Goal: Information Seeking & Learning: Learn about a topic

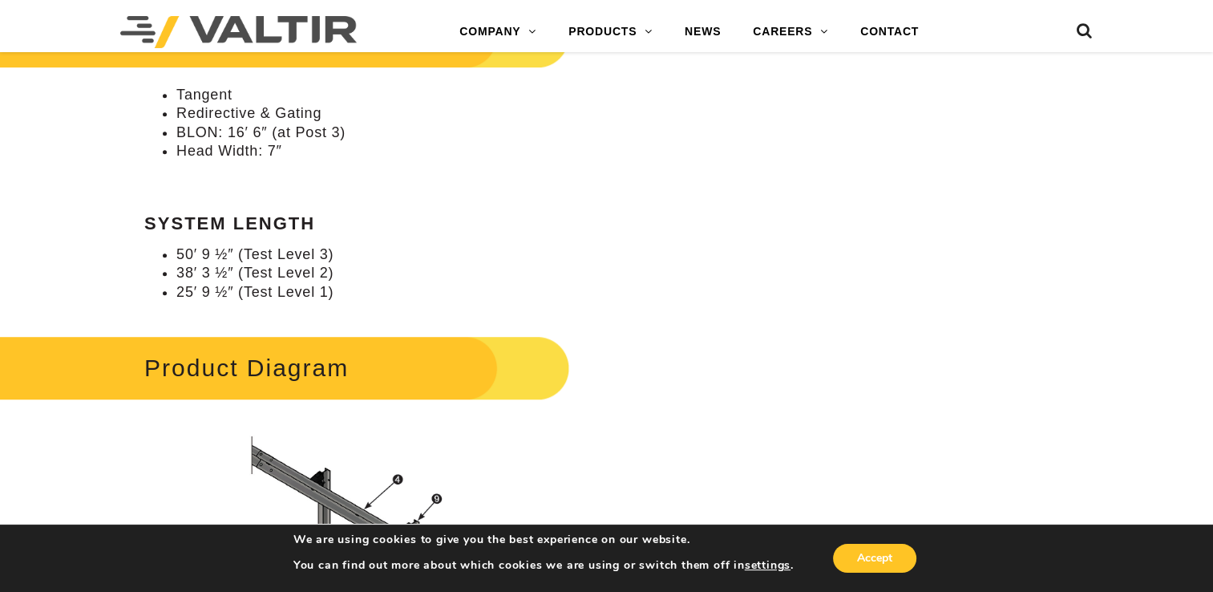
scroll to position [641, 0]
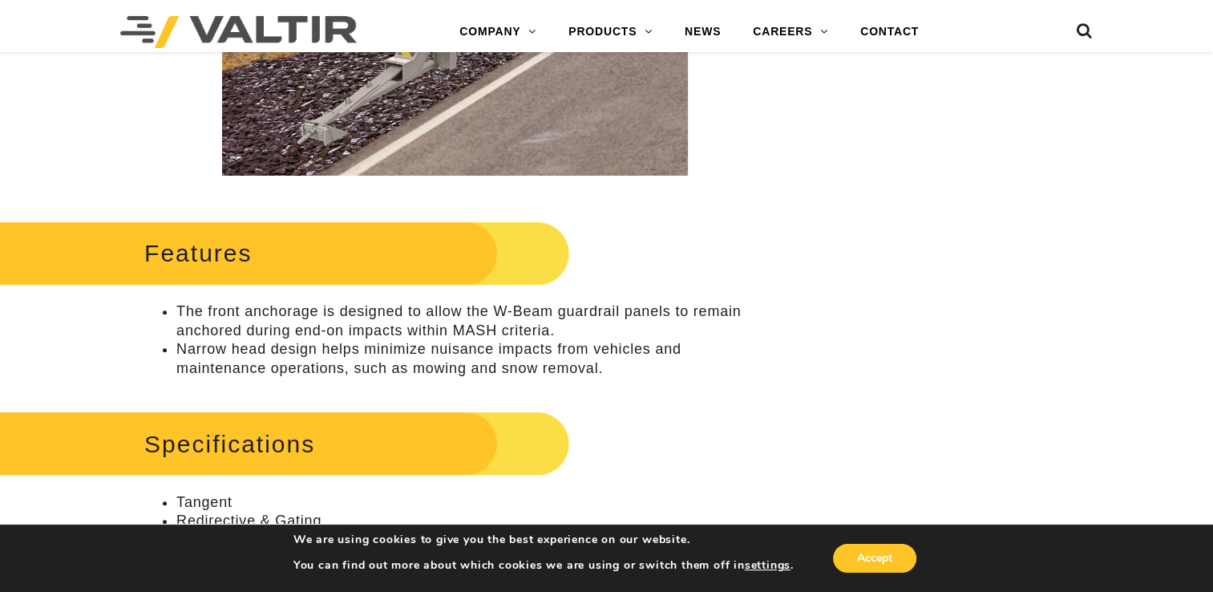
click at [611, 193] on link "END TERMINALS" at bounding box center [652, 192] width 200 height 32
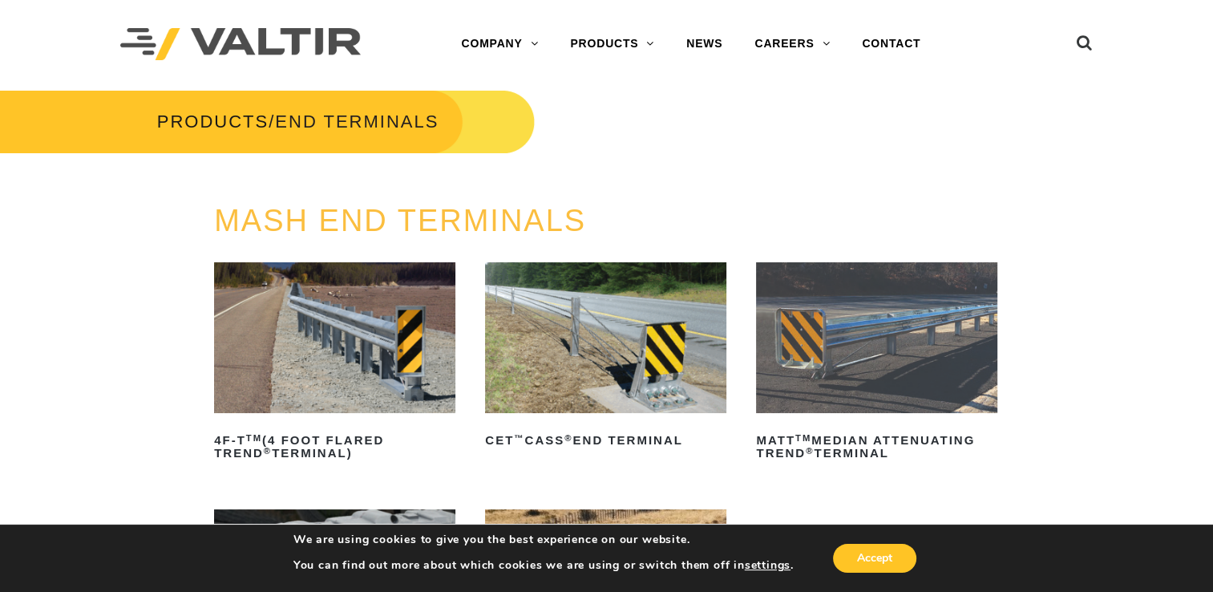
click at [597, 237] on link "GATES" at bounding box center [654, 236] width 200 height 32
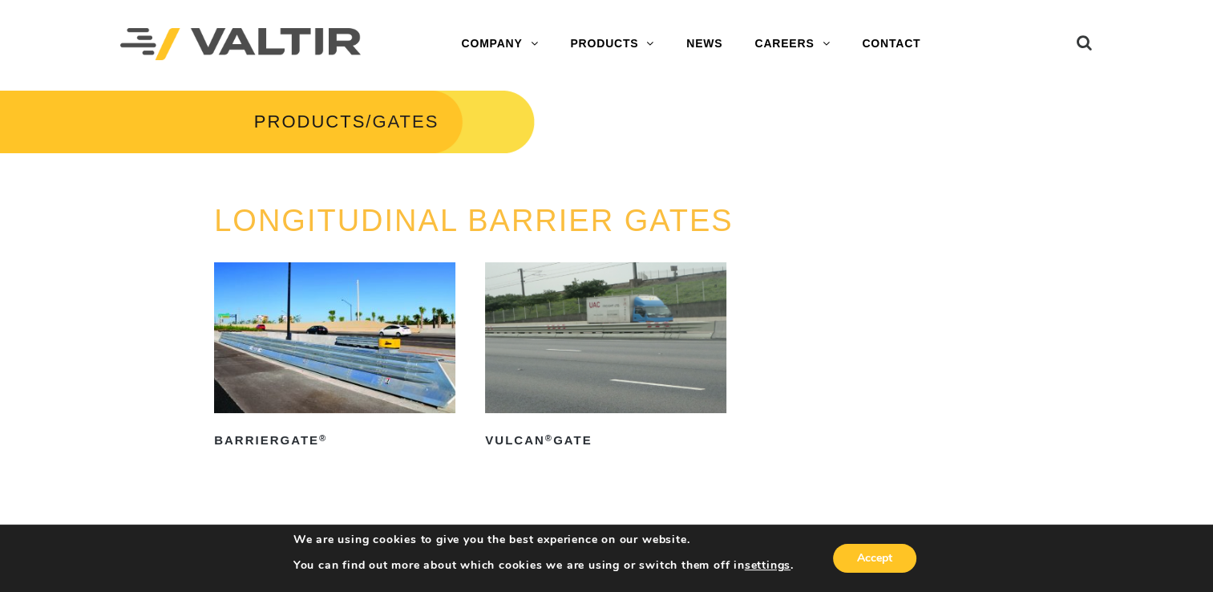
click at [609, 42] on link "PRODUCTS" at bounding box center [612, 44] width 116 height 32
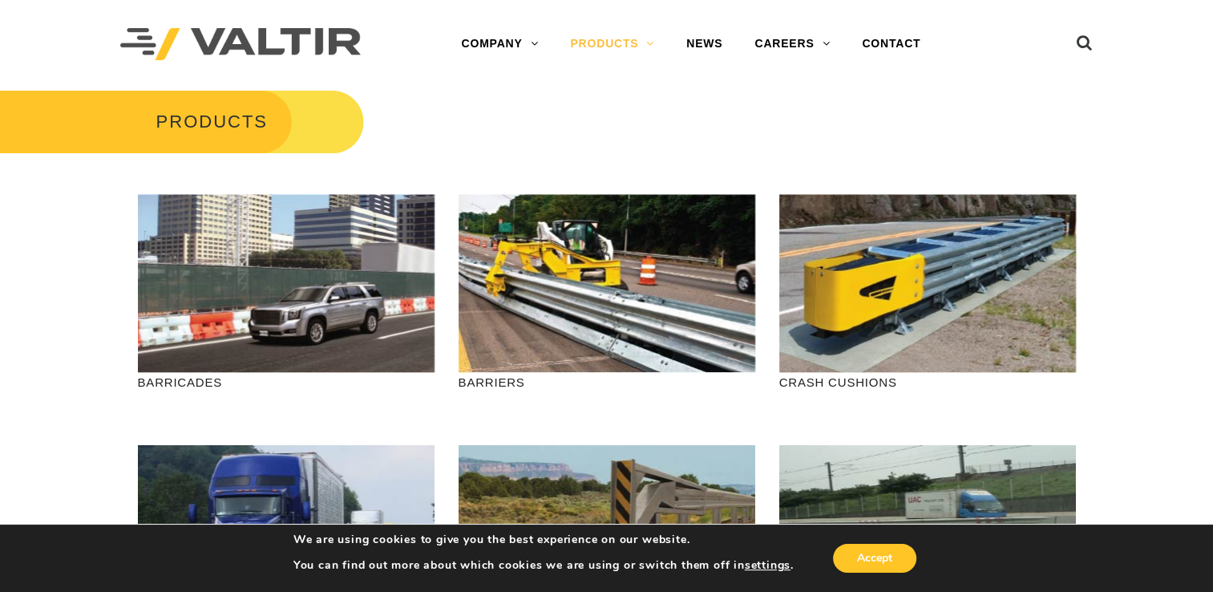
click at [601, 43] on link "PRODUCTS" at bounding box center [612, 44] width 116 height 32
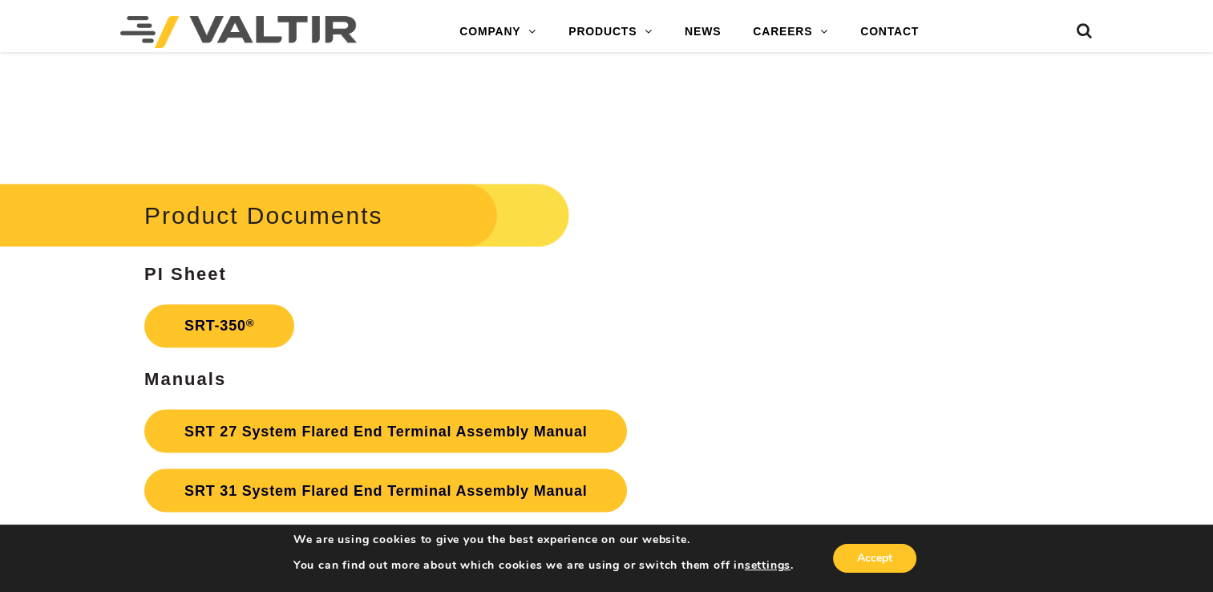
scroll to position [2726, 0]
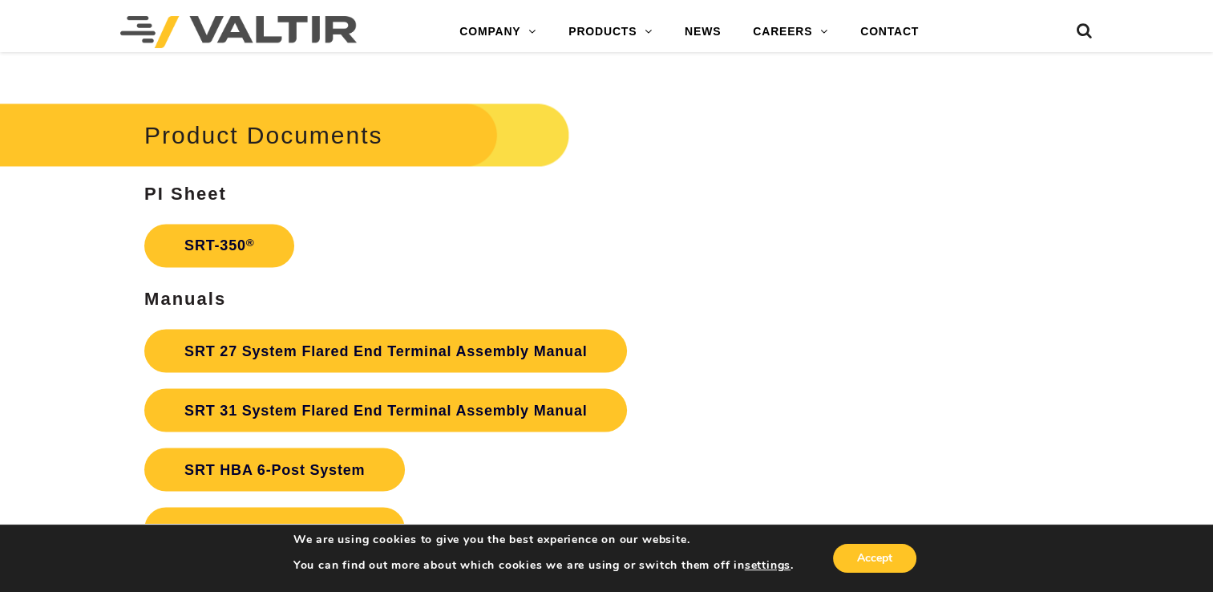
click at [235, 226] on link "SRT-350 ®" at bounding box center [219, 245] width 150 height 43
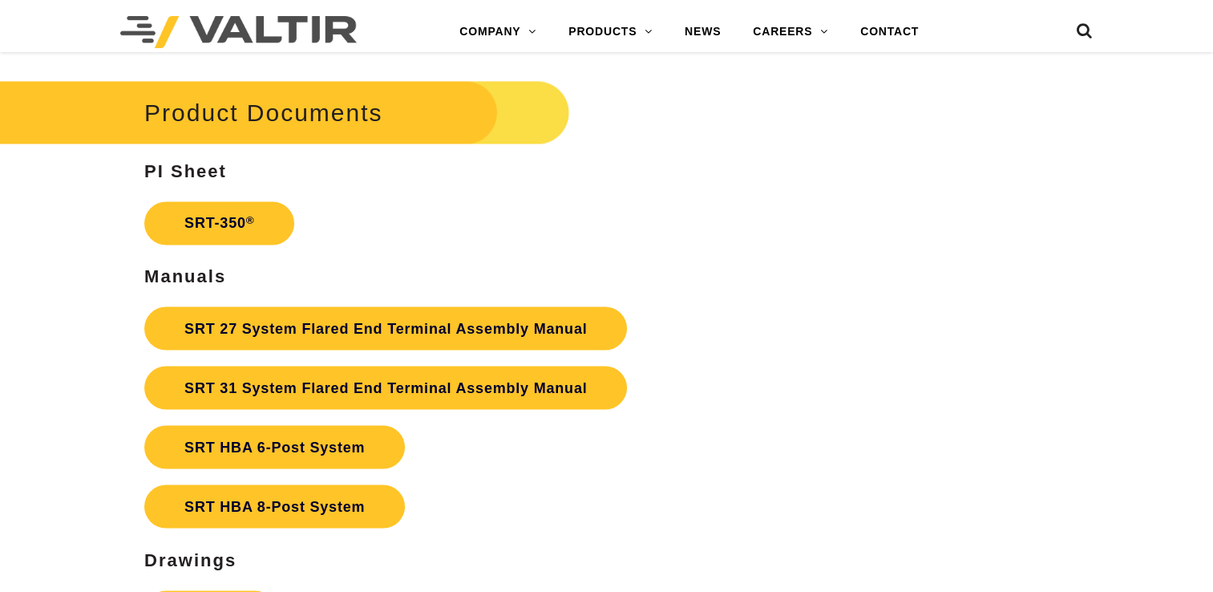
scroll to position [2726, 0]
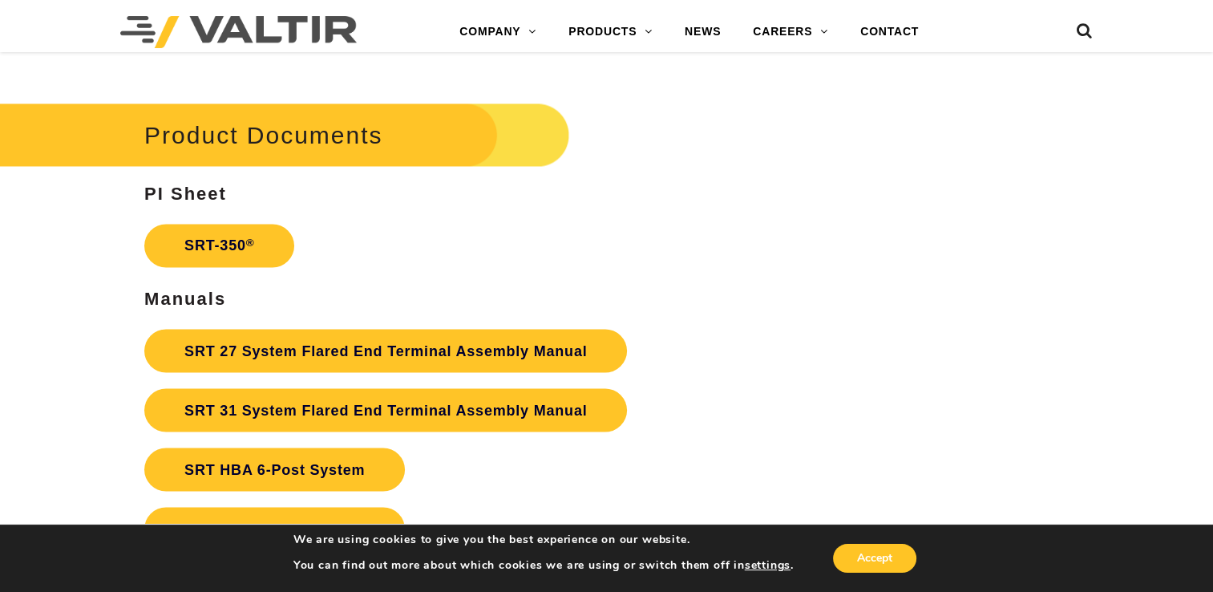
click at [313, 329] on link "SRT 27 System Flared End Terminal Assembly Manual" at bounding box center [385, 350] width 483 height 43
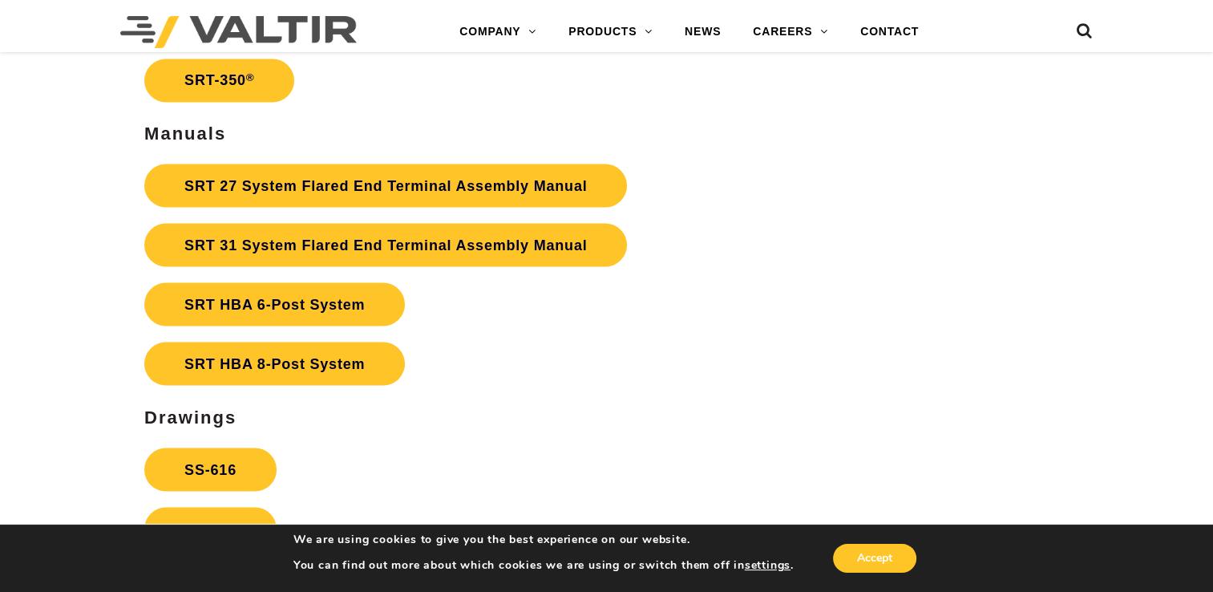
scroll to position [2967, 0]
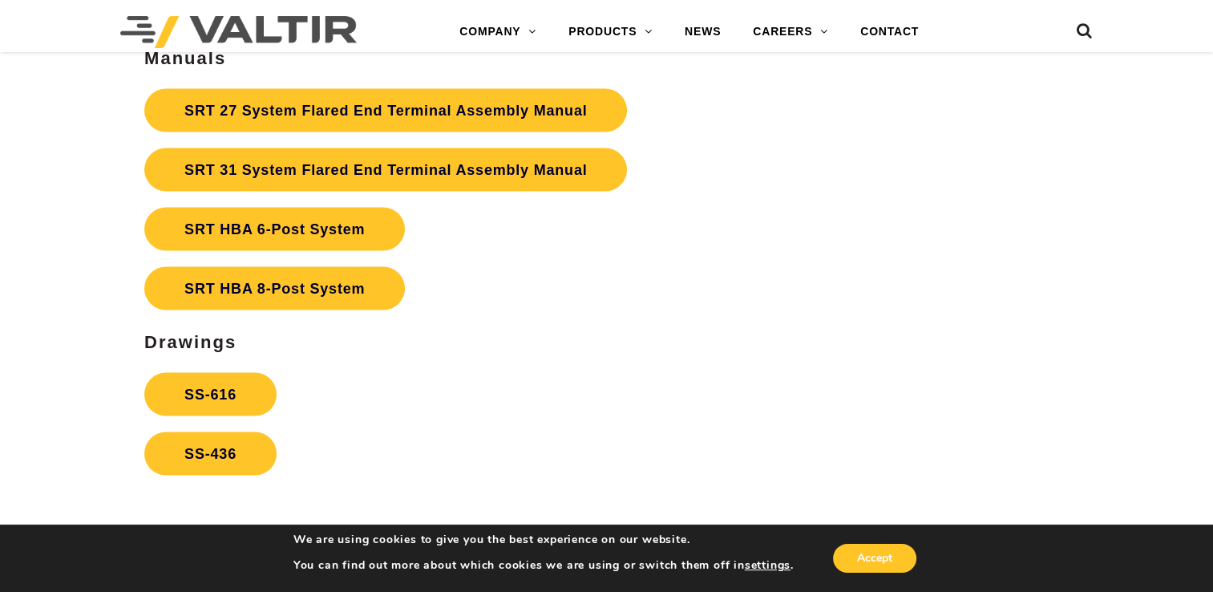
click at [244, 268] on link "SRT HBA 8-Post System" at bounding box center [274, 287] width 261 height 43
click at [234, 207] on link "SRT HBA 6-Post System" at bounding box center [274, 228] width 261 height 43
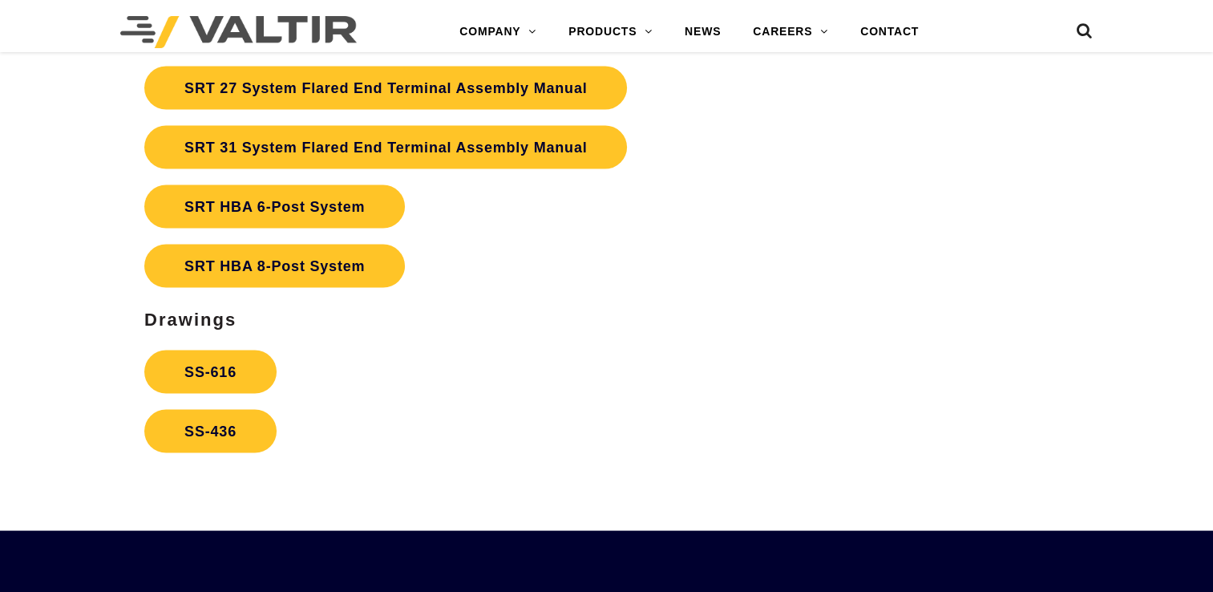
scroll to position [2967, 0]
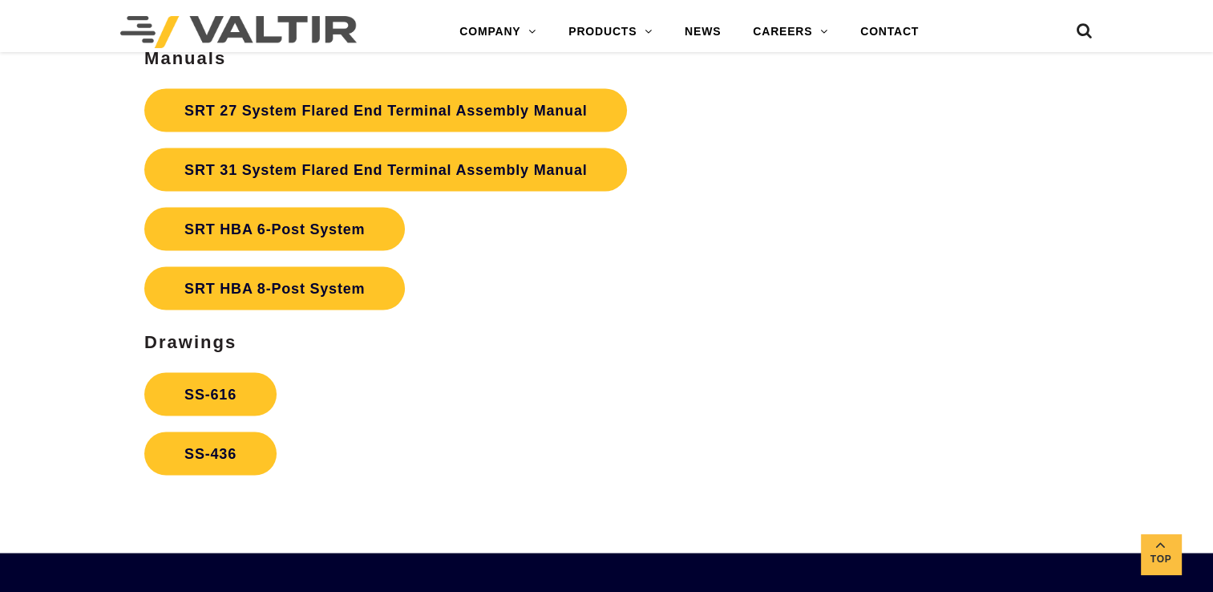
click at [261, 267] on link "SRT HBA 8-Post System" at bounding box center [274, 287] width 261 height 43
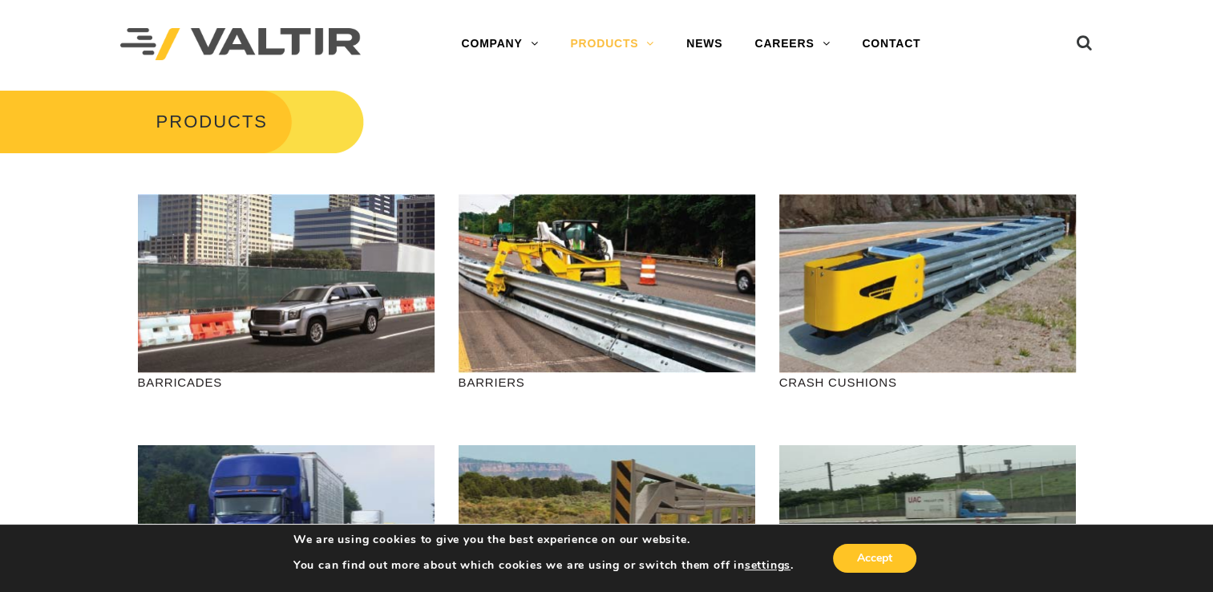
click at [606, 203] on link "END TERMINALS" at bounding box center [654, 204] width 200 height 32
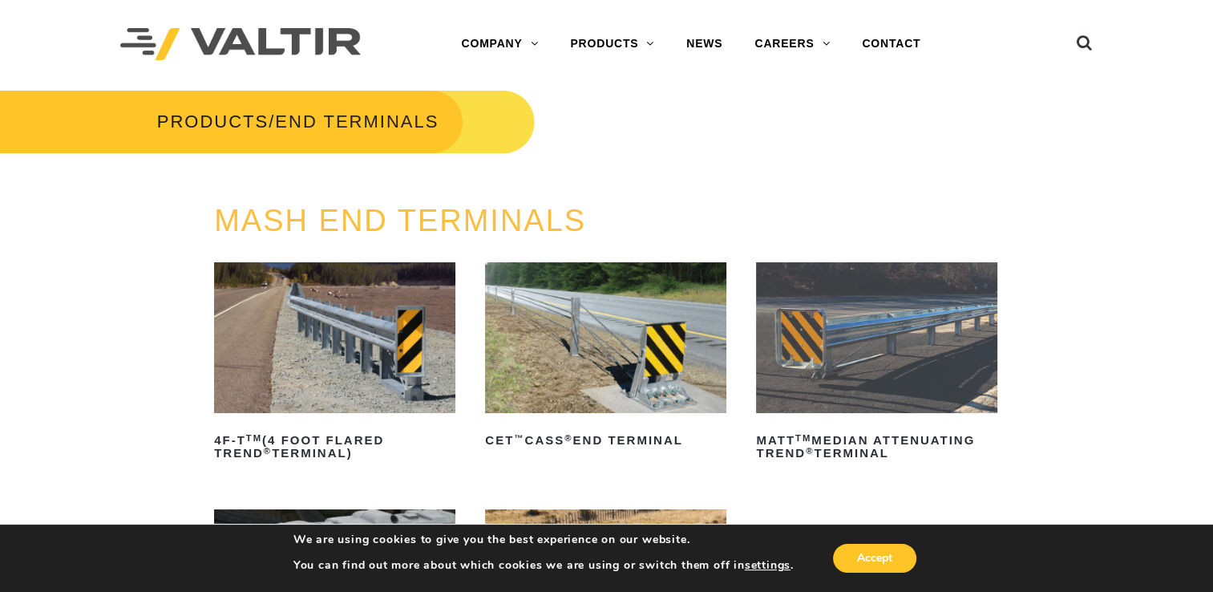
click at [1125, 232] on div "MASH END TERMINALS 4F-T TM (4 Foot Flared TREND ® Terminal) Read more CET ™ CAS…" at bounding box center [606, 514] width 1213 height 621
click at [1090, 40] on icon at bounding box center [1085, 46] width 16 height 24
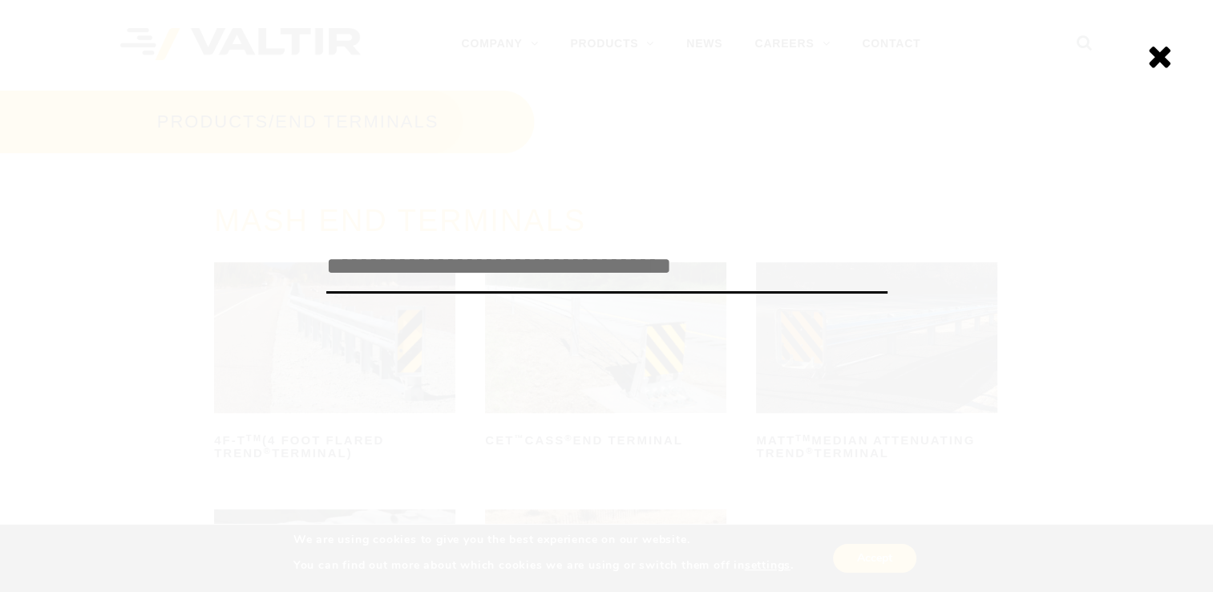
click at [447, 269] on input "search" at bounding box center [606, 267] width 561 height 53
type input "**********"
click input "******" at bounding box center [0, 0] width 0 height 0
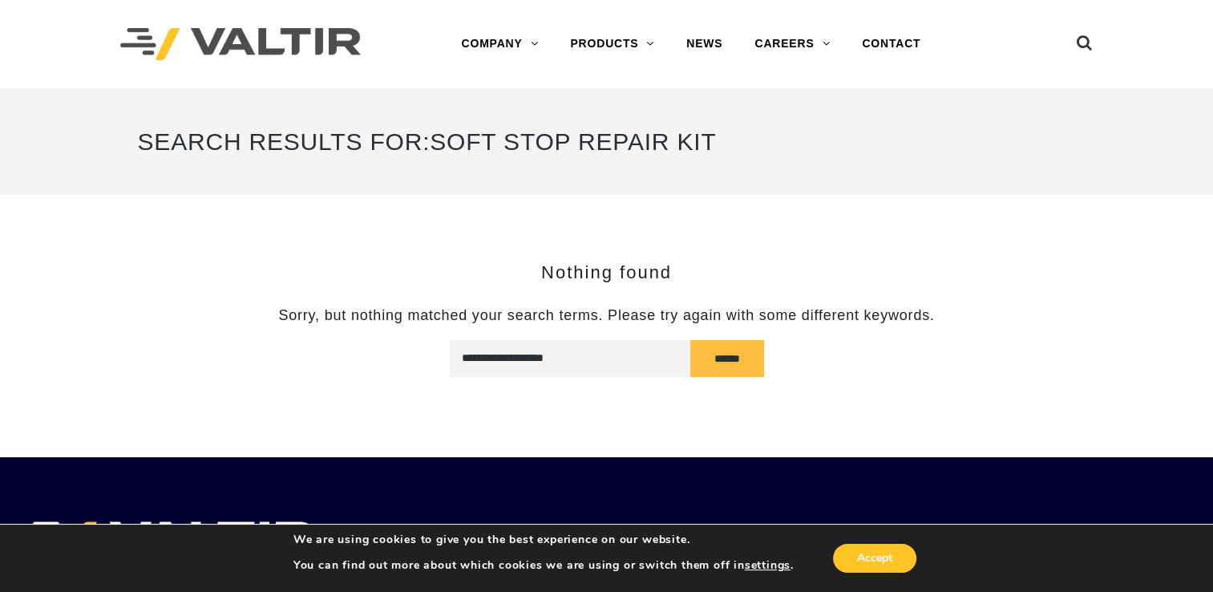
click at [607, 43] on link "PRODUCTS" at bounding box center [612, 44] width 116 height 32
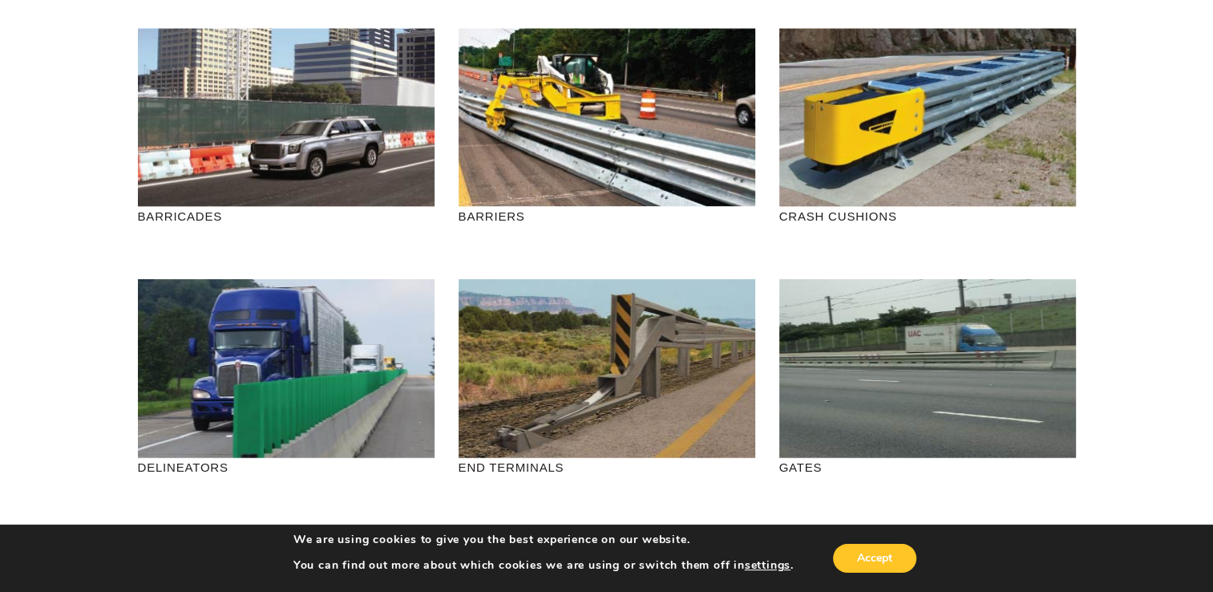
scroll to position [321, 0]
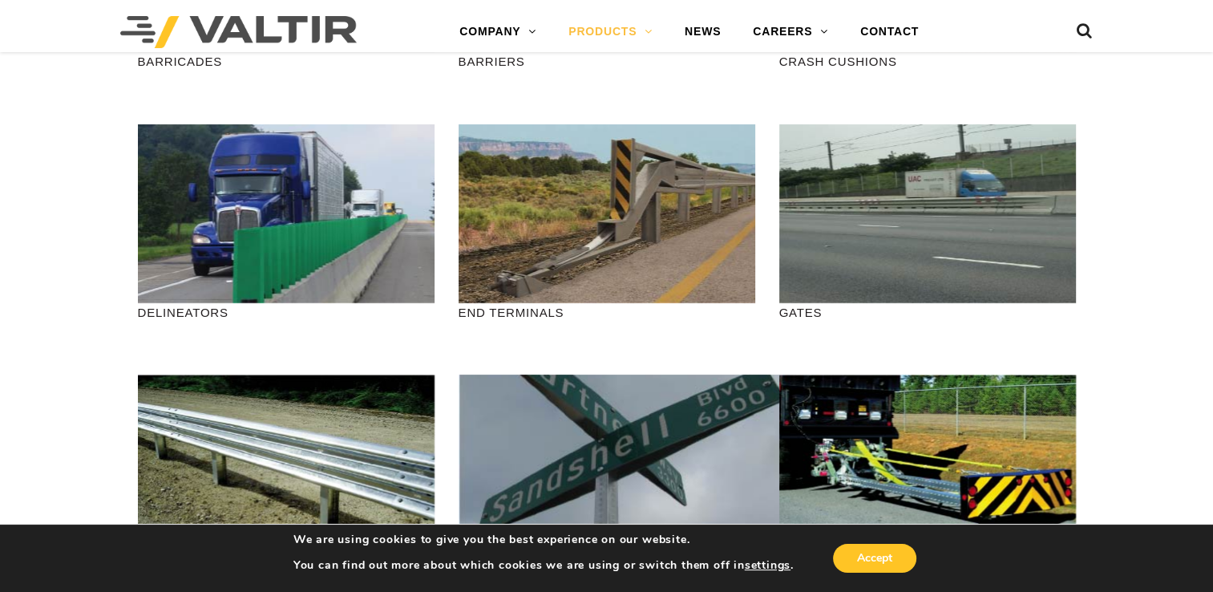
click at [632, 187] on div "VIEW END TERMINALS" at bounding box center [607, 186] width 233 height 53
click at [604, 218] on link "VIEW END TERMINALS" at bounding box center [607, 220] width 216 height 37
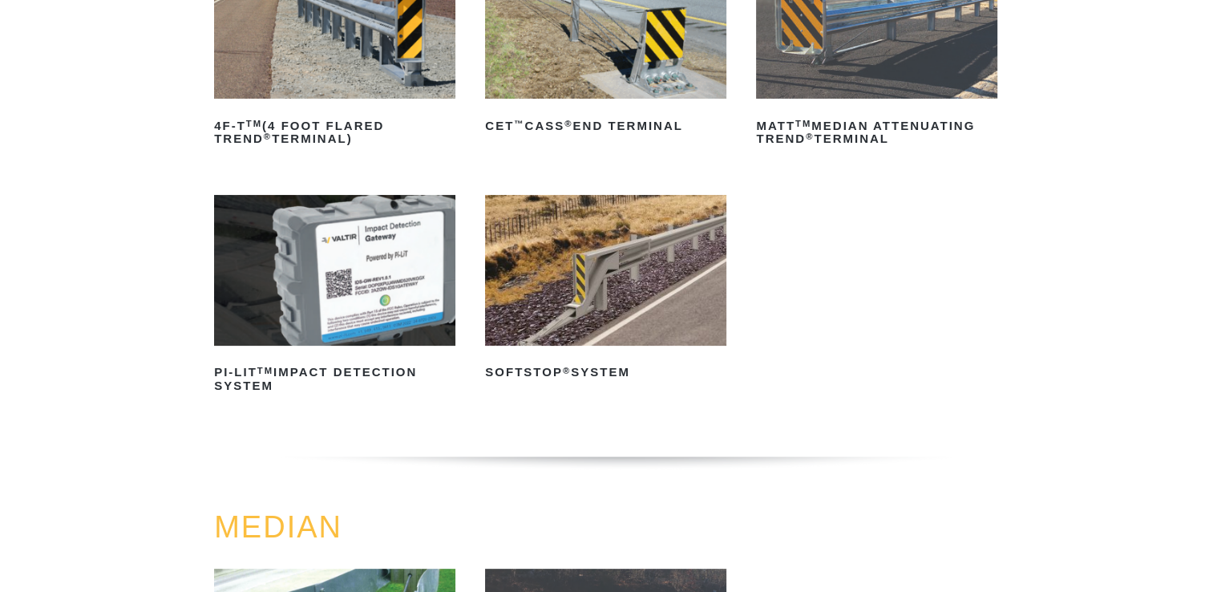
scroll to position [321, 0]
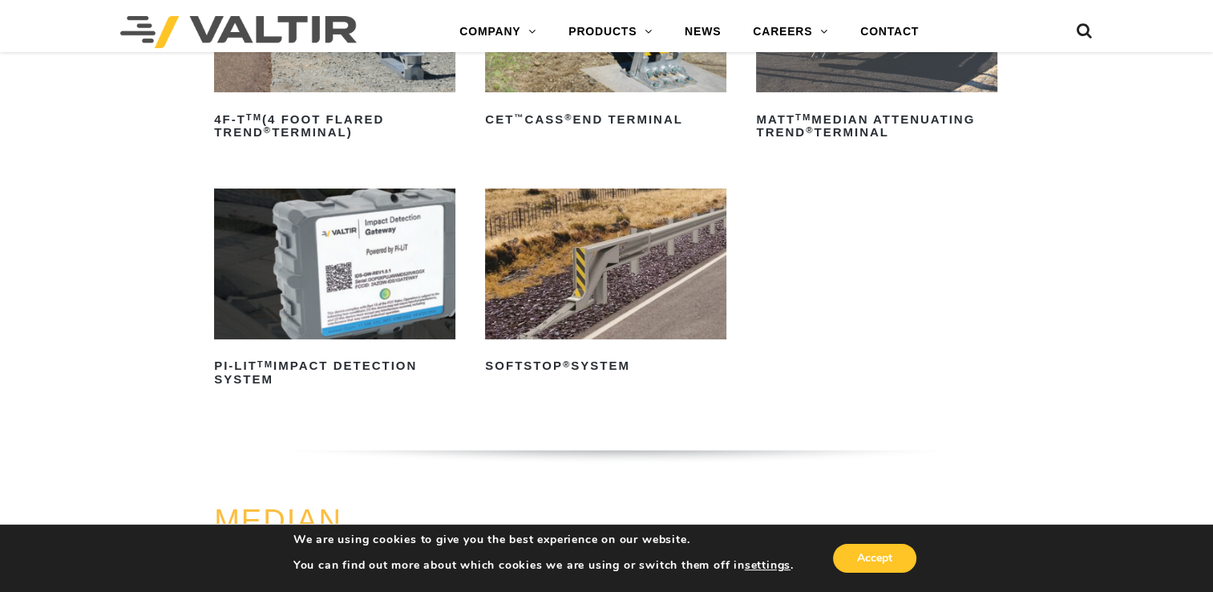
click at [571, 264] on img at bounding box center [605, 263] width 241 height 151
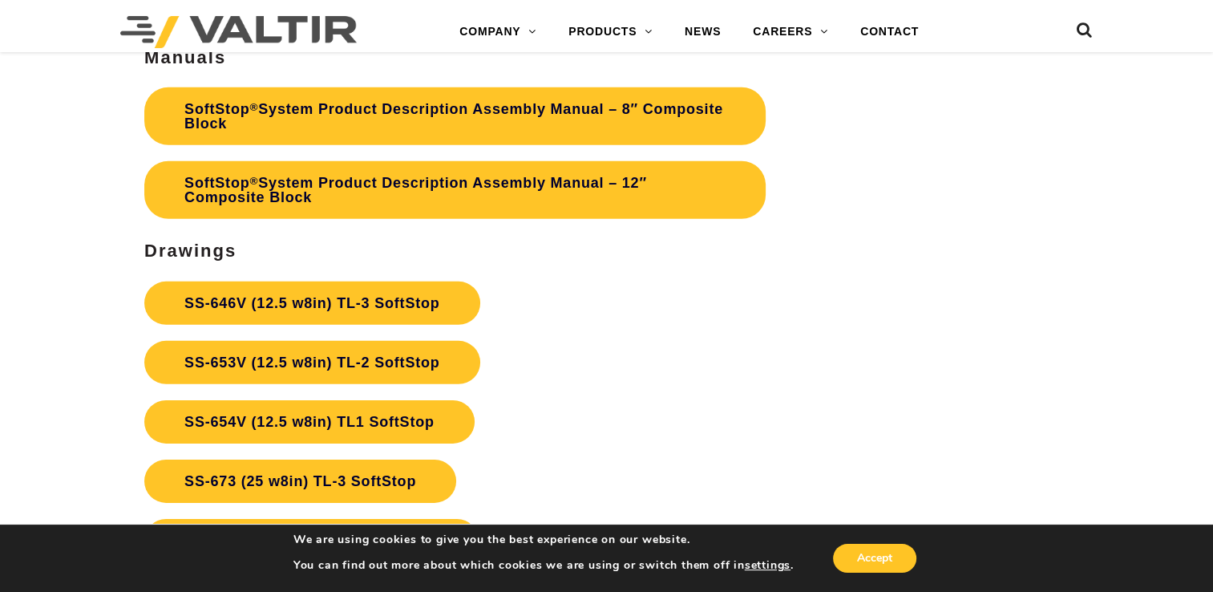
scroll to position [4811, 0]
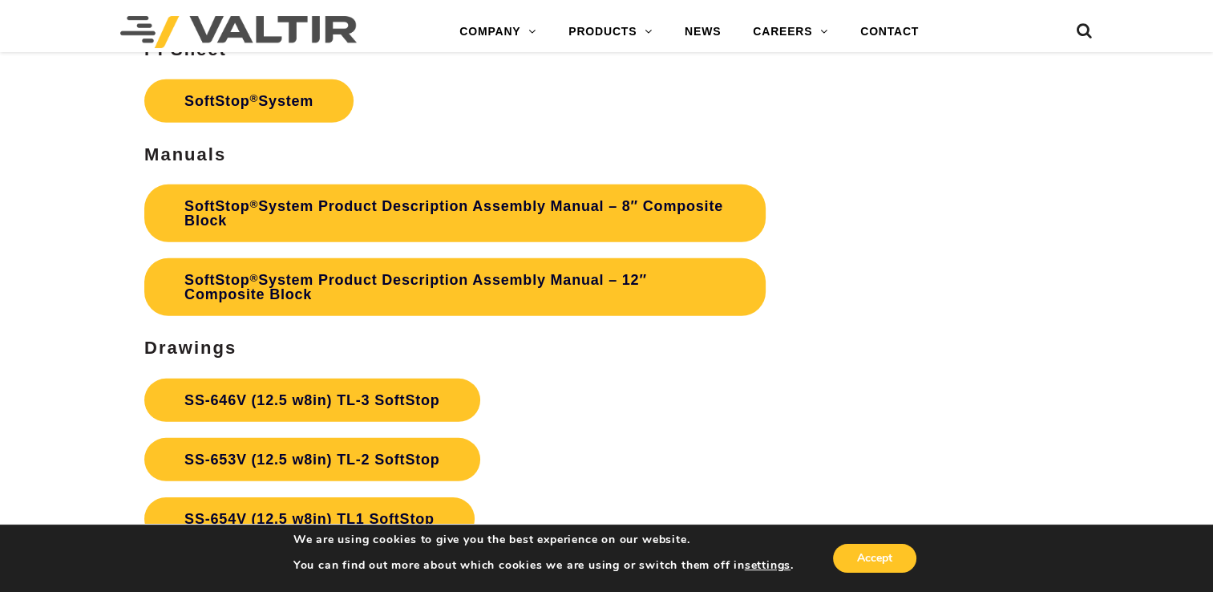
click at [356, 207] on link "SoftStop ® System Product Description Assembly Manual – 8″ Composite Block" at bounding box center [454, 213] width 621 height 58
